Goal: Task Accomplishment & Management: Manage account settings

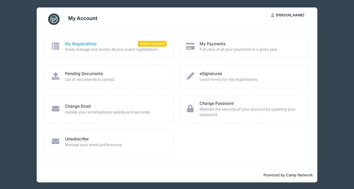
click at [84, 47] on link "My Registrations" at bounding box center [81, 44] width 32 height 6
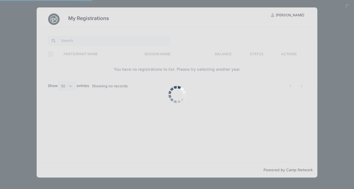
select select "50"
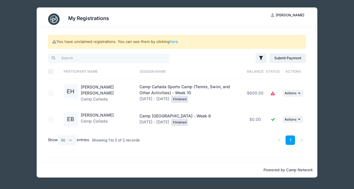
click at [274, 94] on icon at bounding box center [273, 94] width 5 height 0
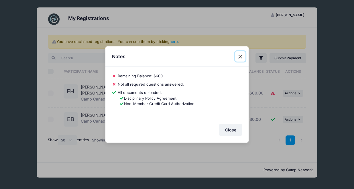
click at [241, 56] on button "Close" at bounding box center [240, 56] width 10 height 10
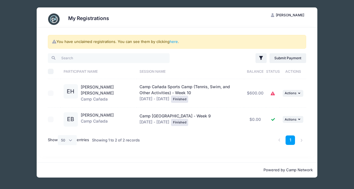
click at [274, 94] on icon at bounding box center [273, 94] width 5 height 0
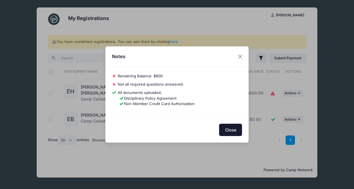
click at [231, 130] on button "Close" at bounding box center [230, 130] width 23 height 12
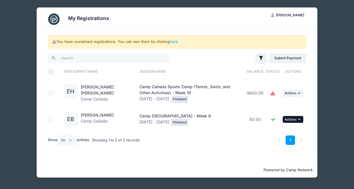
click at [297, 122] on button "... Actions" at bounding box center [293, 119] width 21 height 7
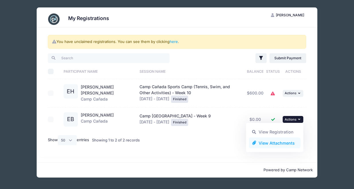
click at [283, 144] on link "View Attachments" at bounding box center [275, 143] width 52 height 11
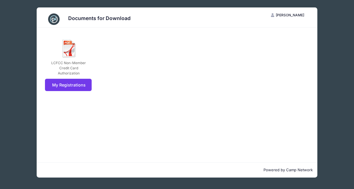
click at [19, 86] on div "Documents for Download AH Abby Ho My Account Logout LCFCC Non-Member Credit Car…" at bounding box center [177, 92] width 337 height 185
click at [23, 106] on div "Documents for Download AH Abby Ho My Account Logout LCFCC Non-Member Credit Car…" at bounding box center [177, 92] width 337 height 185
click at [74, 85] on link "My Registrations" at bounding box center [68, 85] width 47 height 12
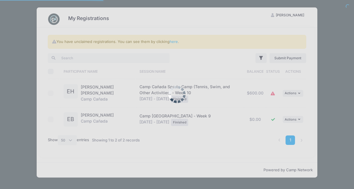
select select "50"
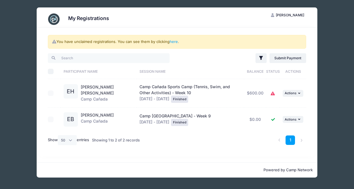
click at [171, 124] on div "Finished" at bounding box center [179, 122] width 17 height 7
click at [100, 114] on link "[PERSON_NAME]" at bounding box center [97, 115] width 33 height 5
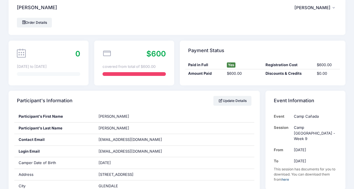
scroll to position [5, 0]
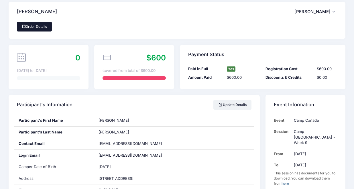
click at [35, 29] on link "Order Details" at bounding box center [34, 27] width 35 height 10
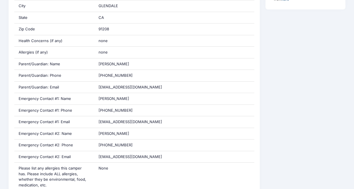
scroll to position [0, 0]
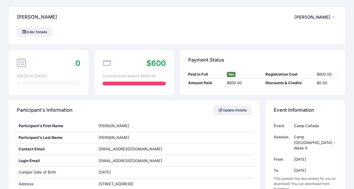
click at [152, 64] on span "$600" at bounding box center [156, 63] width 19 height 9
click at [42, 31] on link "Order Details" at bounding box center [34, 32] width 35 height 10
click at [34, 14] on h4 "Bastedo, Elliot" at bounding box center [37, 17] width 40 height 16
click at [318, 18] on span "[PERSON_NAME]" at bounding box center [313, 17] width 36 height 5
click at [294, 36] on link "My Account" at bounding box center [301, 33] width 66 height 11
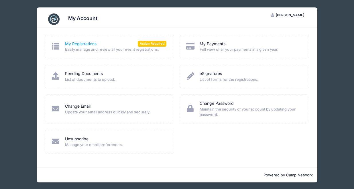
click at [88, 44] on link "My Registrations" at bounding box center [81, 44] width 32 height 6
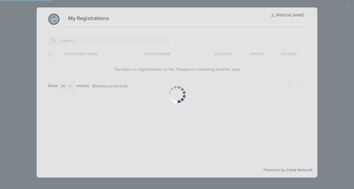
select select "50"
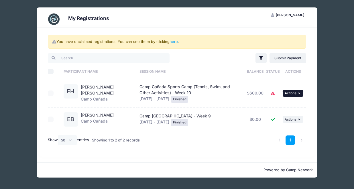
click at [293, 93] on span "Actions" at bounding box center [291, 93] width 12 height 4
click at [284, 118] on link "View Attachments" at bounding box center [275, 117] width 52 height 11
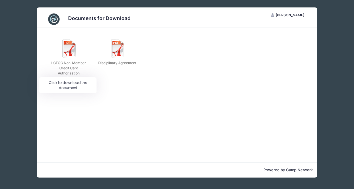
click at [70, 52] on img at bounding box center [69, 48] width 18 height 18
click at [0, 0] on div at bounding box center [0, 0] width 0 height 0
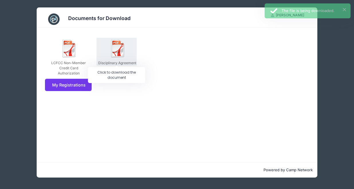
click at [123, 49] on img at bounding box center [118, 48] width 18 height 18
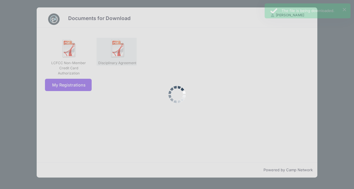
click at [123, 49] on div at bounding box center [177, 94] width 354 height 189
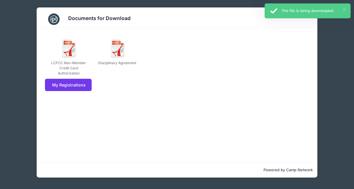
click at [344, 10] on button "×" at bounding box center [344, 9] width 3 height 3
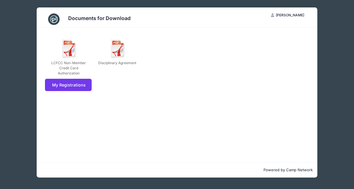
click at [291, 17] on span "[PERSON_NAME]" at bounding box center [290, 15] width 28 height 4
click at [289, 33] on link "My Account" at bounding box center [273, 29] width 66 height 11
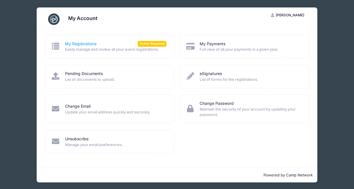
click at [87, 43] on link "My Registrations" at bounding box center [81, 44] width 32 height 6
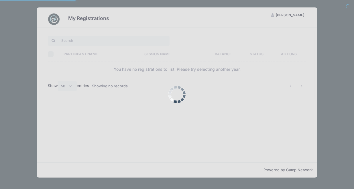
select select "50"
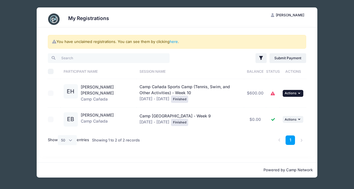
click at [297, 93] on button "... Actions" at bounding box center [293, 93] width 21 height 7
click at [311, 114] on div "You have unclaimed registrations. You can see them by clicking here . Filter Fi…" at bounding box center [178, 92] width 276 height 129
click at [295, 122] on button "... Actions" at bounding box center [293, 119] width 21 height 7
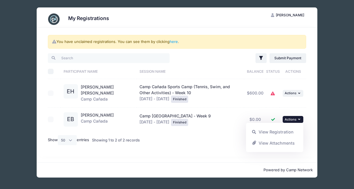
click at [321, 123] on div "My Registrations AH Abby Ho My Account Logout You have unclaimed registrations.…" at bounding box center [177, 92] width 337 height 185
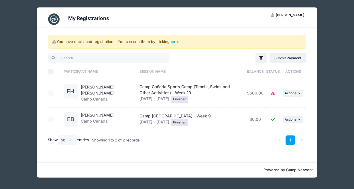
click at [331, 142] on div "My Registrations AH Abby Ho My Account Logout You have unclaimed registrations.…" at bounding box center [177, 92] width 337 height 185
